Goal: Task Accomplishment & Management: Complete application form

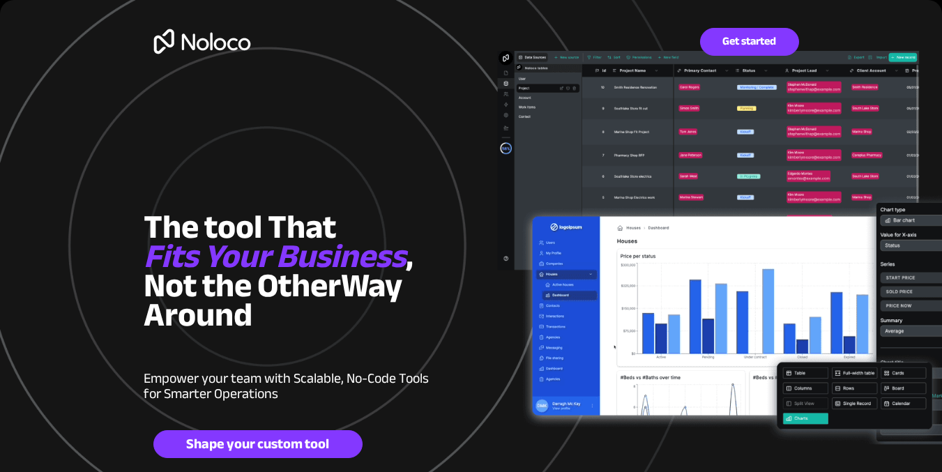
click at [902, 0] on html "The tool That Fits Your Business , Not the O ther Way Around Empower your team …" at bounding box center [471, 236] width 942 height 472
click at [757, 35] on span "Get started" at bounding box center [750, 41] width 98 height 13
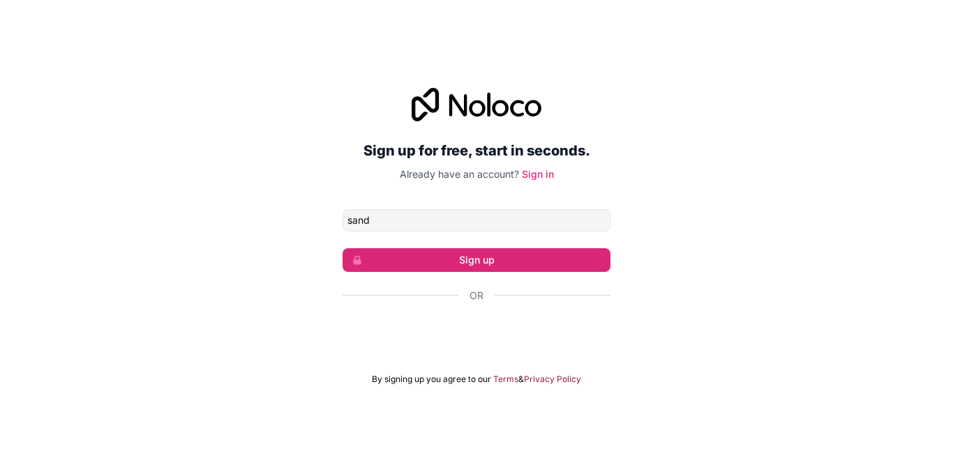
type input "sandr"
